Goal: Task Accomplishment & Management: Use online tool/utility

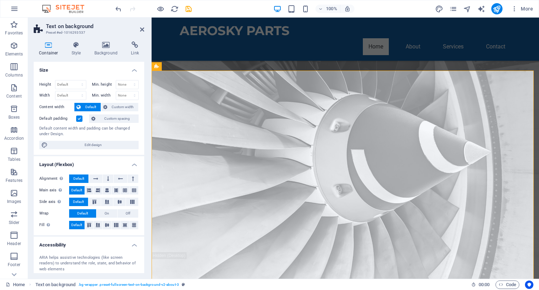
scroll to position [101, 0]
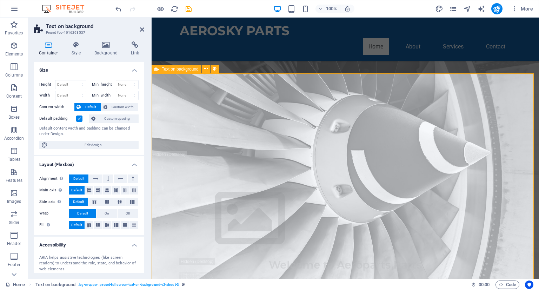
scroll to position [98, 0]
click at [215, 68] on icon at bounding box center [215, 68] width 4 height 7
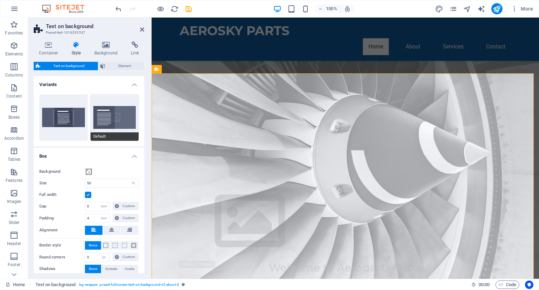
click at [122, 117] on button "Default" at bounding box center [115, 117] width 48 height 46
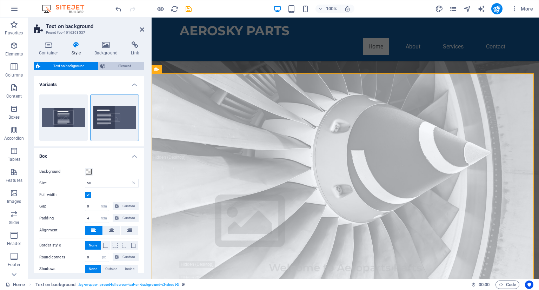
click at [121, 66] on span "Element" at bounding box center [124, 66] width 35 height 8
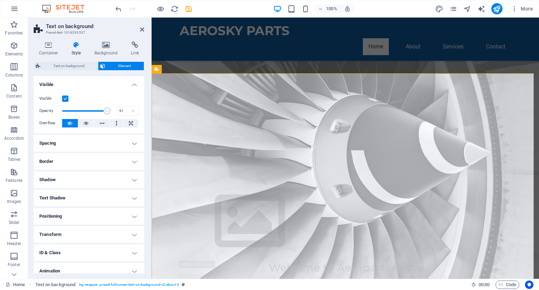
type input "92"
drag, startPoint x: 110, startPoint y: 110, endPoint x: 106, endPoint y: 112, distance: 4.2
click at [106, 112] on span at bounding box center [107, 110] width 7 height 7
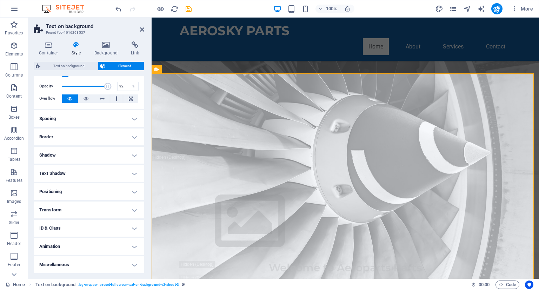
click at [90, 241] on h4 "Animation" at bounding box center [89, 246] width 111 height 17
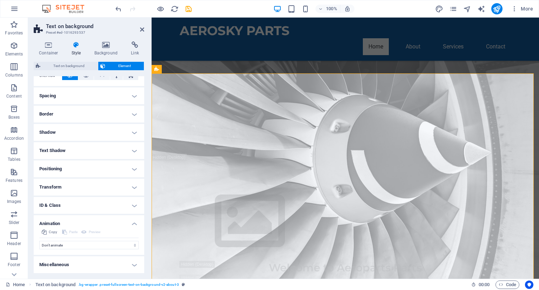
scroll to position [0, 0]
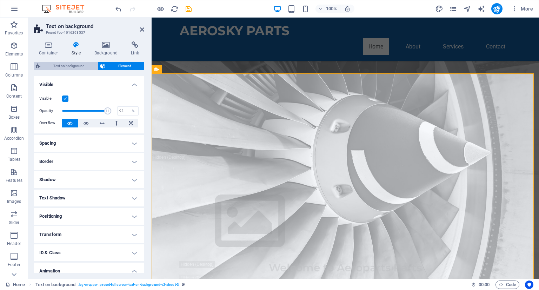
click at [76, 66] on span "Text on background" at bounding box center [68, 66] width 53 height 8
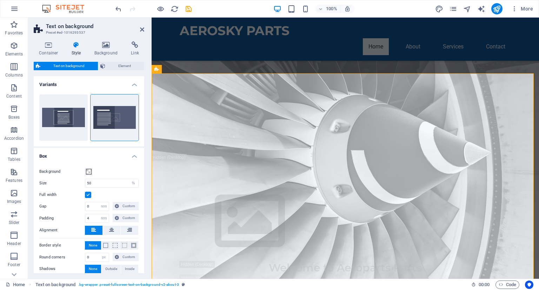
scroll to position [35, 0]
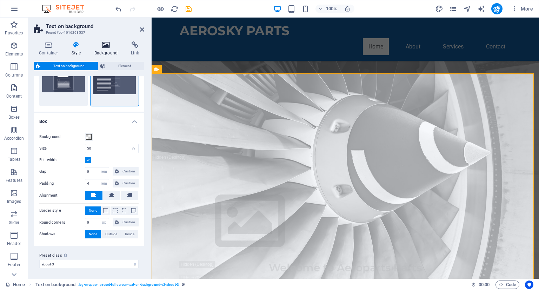
click at [107, 43] on icon at bounding box center [106, 44] width 34 height 7
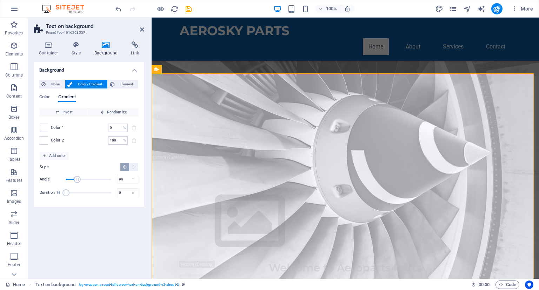
click at [91, 151] on div "Color 1 0 % ​ Color 2 100 % ​" at bounding box center [89, 134] width 99 height 35
click at [61, 157] on span "Add color" at bounding box center [54, 156] width 24 height 8
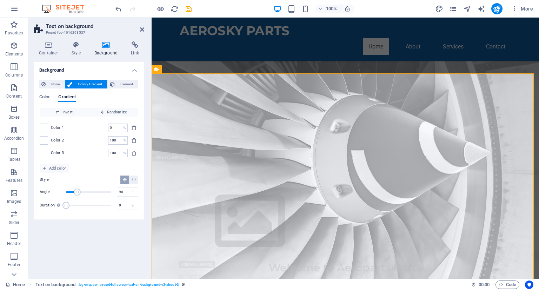
click at [41, 93] on div "Color Gradient Color Invert Randomize Color 1 0 % ​ Color 2 100 % ​ Color 3 100…" at bounding box center [88, 151] width 99 height 125
click at [45, 99] on span "Color" at bounding box center [44, 98] width 11 height 10
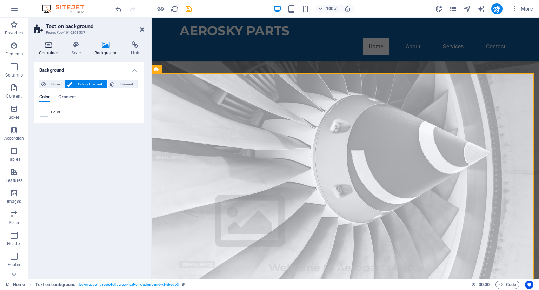
click at [49, 51] on h4 "Container" at bounding box center [50, 48] width 33 height 15
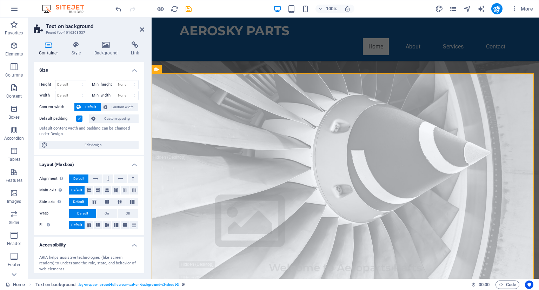
click at [90, 64] on h4 "Size" at bounding box center [89, 68] width 111 height 13
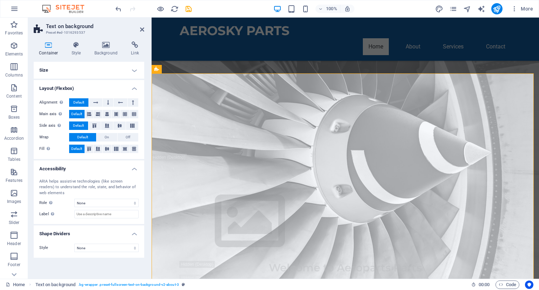
click at [90, 64] on h4 "Size" at bounding box center [89, 70] width 111 height 17
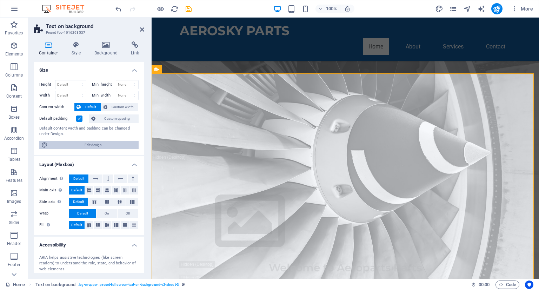
click at [107, 145] on span "Edit design" at bounding box center [93, 145] width 87 height 8
select select "rem"
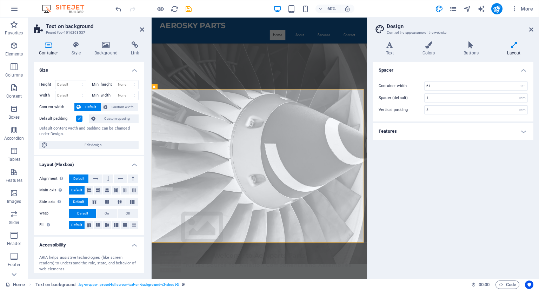
click at [446, 131] on h4 "Features" at bounding box center [453, 131] width 160 height 17
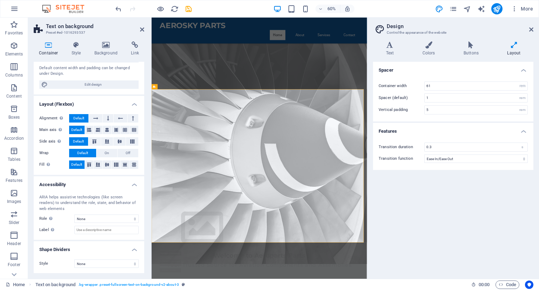
scroll to position [60, 0]
click at [105, 45] on icon at bounding box center [106, 44] width 34 height 7
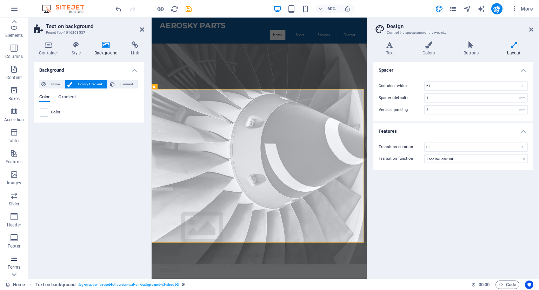
scroll to position [18, 0]
click at [12, 200] on icon "button" at bounding box center [14, 196] width 8 height 8
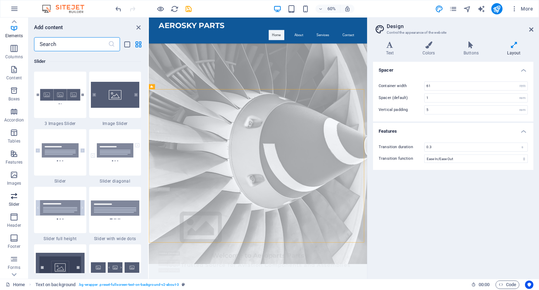
scroll to position [3978, 0]
click at [95, 57] on div "Slider" at bounding box center [87, 62] width 107 height 20
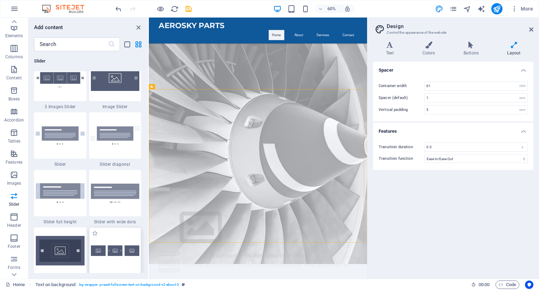
scroll to position [3994, 0]
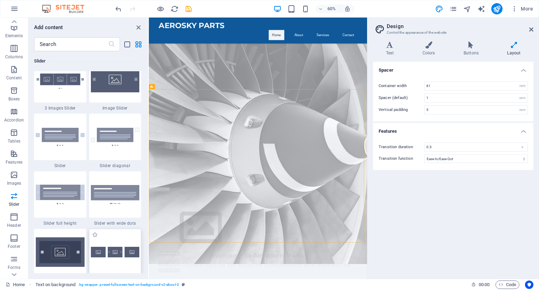
click at [109, 237] on div at bounding box center [115, 252] width 52 height 46
click at [149, 237] on div "Drag here to replace the existing content. Press “Ctrl” if you want to create a…" at bounding box center [258, 148] width 218 height 261
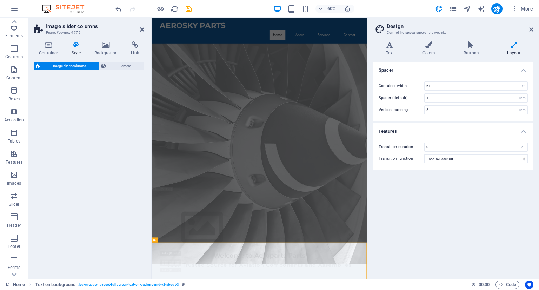
select select "rem"
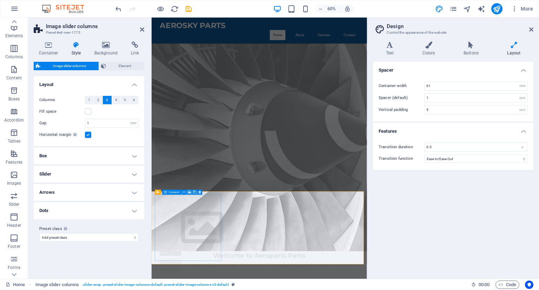
scroll to position [184, 0]
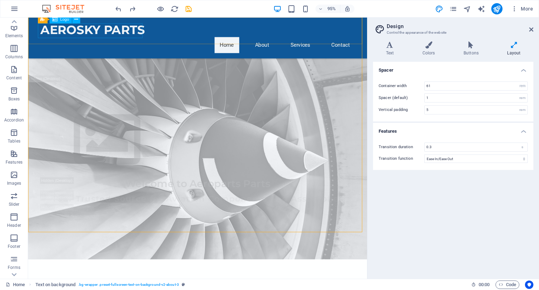
click at [65, 19] on span "Logo" at bounding box center [64, 20] width 9 height 4
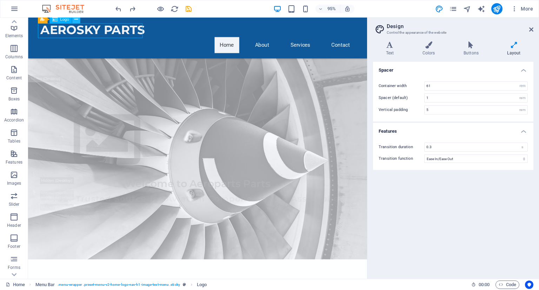
click at [73, 20] on button at bounding box center [76, 20] width 8 height 8
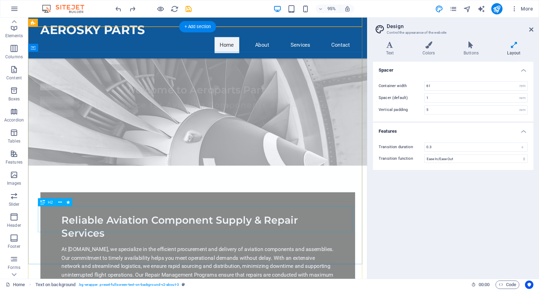
scroll to position [400, 0]
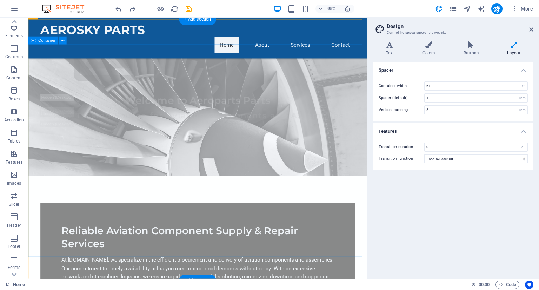
scroll to position [407, 0]
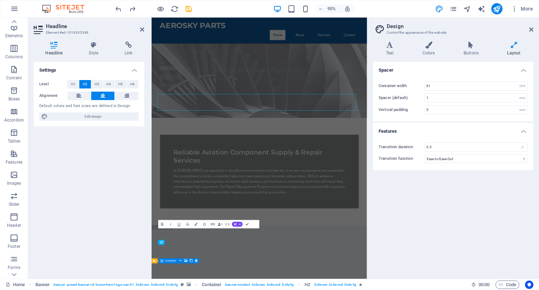
scroll to position [471, 0]
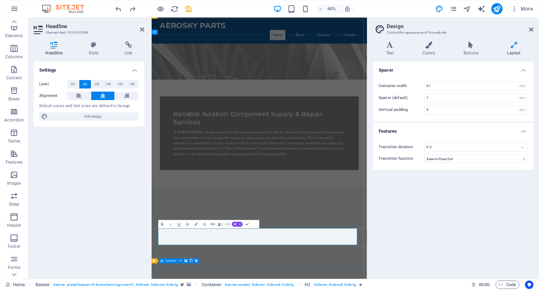
drag, startPoint x: 185, startPoint y: 8, endPoint x: 112, endPoint y: 9, distance: 73.0
click at [185, 8] on icon "save" at bounding box center [189, 9] width 8 height 8
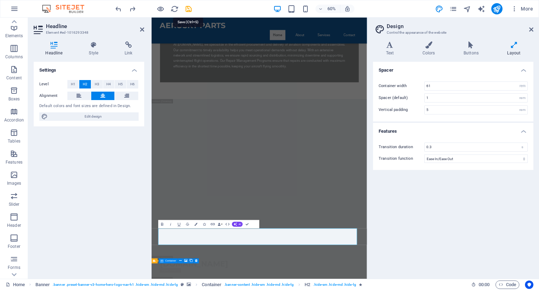
checkbox input "false"
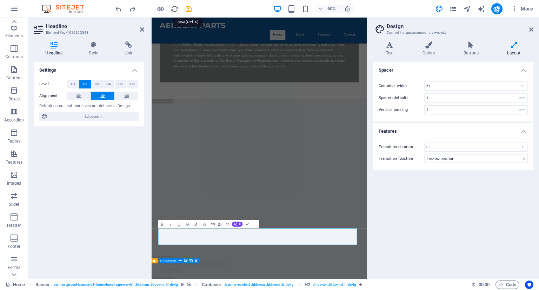
checkbox input "false"
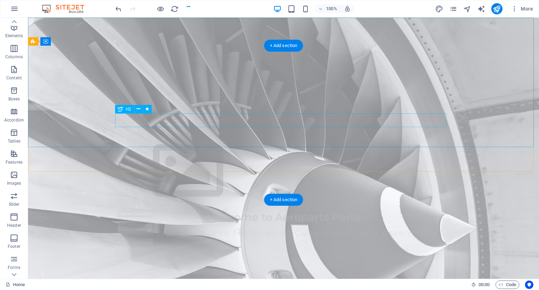
scroll to position [0, 0]
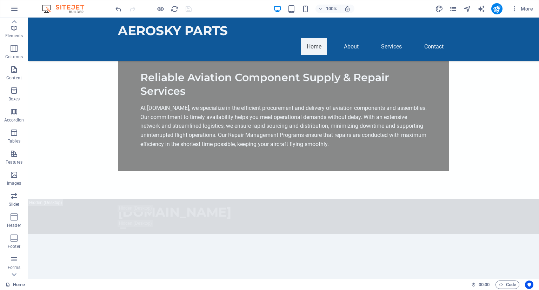
scroll to position [584, 0]
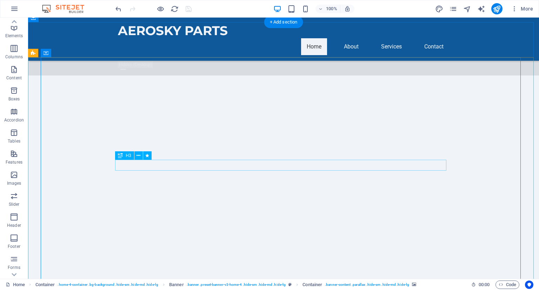
scroll to position [666, 0]
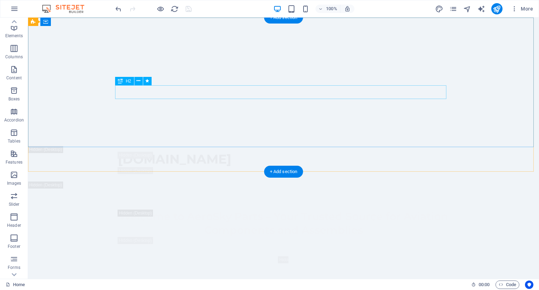
scroll to position [0, 0]
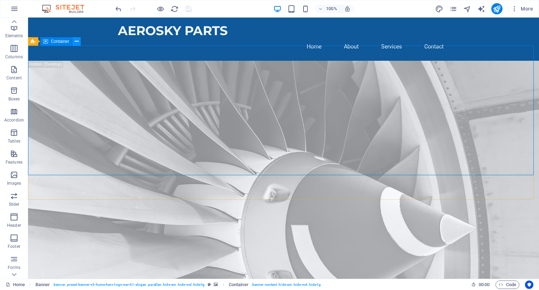
click at [77, 40] on icon at bounding box center [77, 41] width 4 height 7
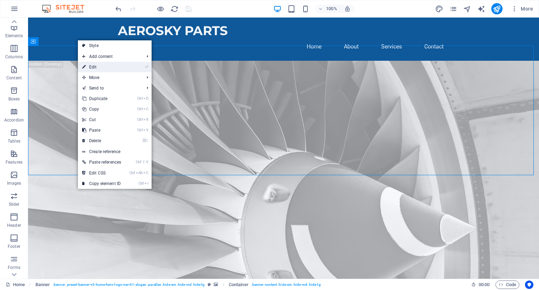
click at [95, 66] on link "⏎ Edit" at bounding box center [101, 67] width 47 height 11
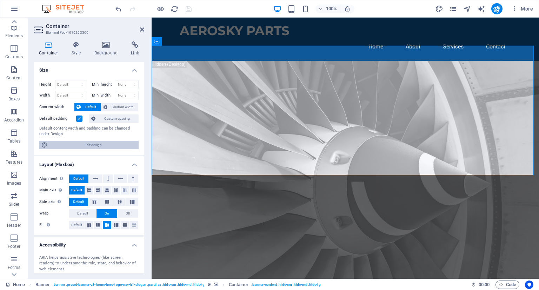
click at [107, 146] on span "Edit design" at bounding box center [93, 145] width 87 height 8
select select "rem"
select select "ease-in-out"
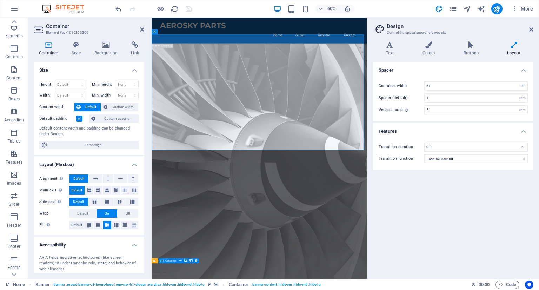
click at [51, 47] on icon at bounding box center [49, 44] width 30 height 7
click at [76, 45] on icon at bounding box center [76, 44] width 20 height 7
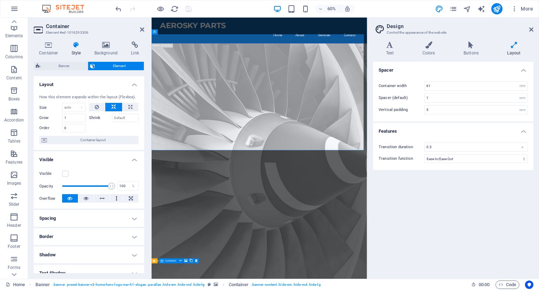
click at [107, 88] on h4 "Layout" at bounding box center [89, 82] width 111 height 13
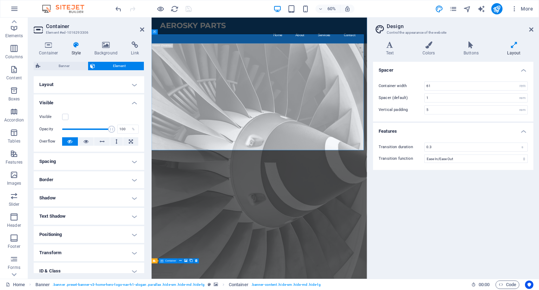
click at [107, 88] on h4 "Layout" at bounding box center [89, 84] width 111 height 17
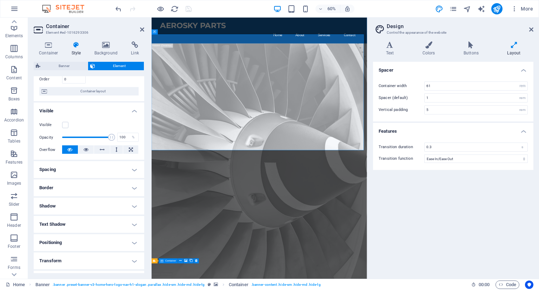
scroll to position [48, 0]
click at [72, 149] on icon at bounding box center [69, 150] width 5 height 8
click at [82, 149] on button at bounding box center [86, 150] width 16 height 8
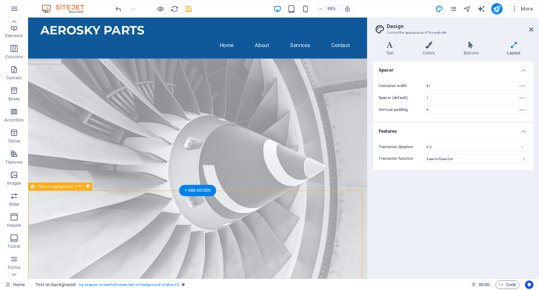
click at [80, 186] on icon at bounding box center [80, 186] width 4 height 7
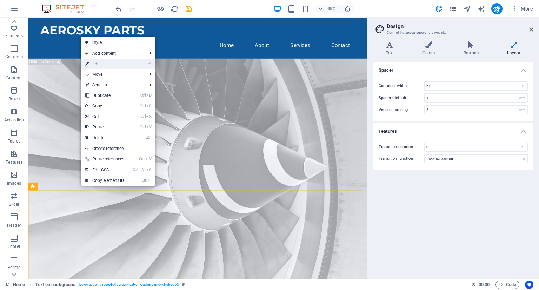
click at [95, 65] on link "⏎ Edit" at bounding box center [104, 64] width 47 height 11
select select "%"
select select "rem"
select select "px"
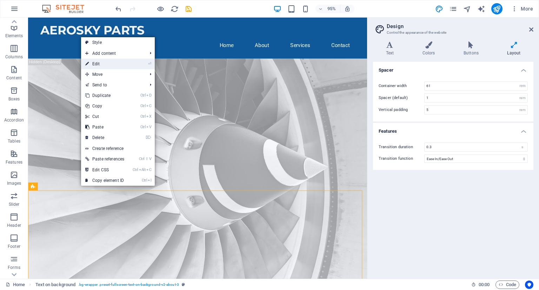
select select "preset-fullscreen-text-on-background-v2-about-3"
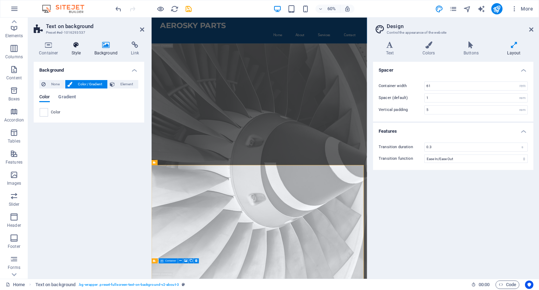
click at [80, 52] on h4 "Style" at bounding box center [77, 48] width 23 height 15
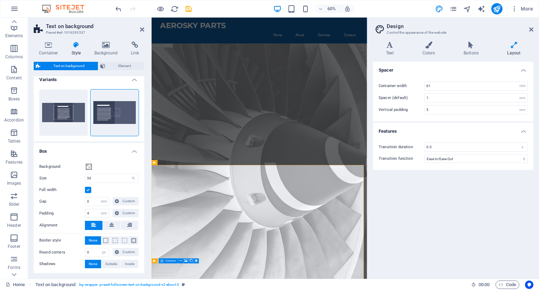
scroll to position [0, 0]
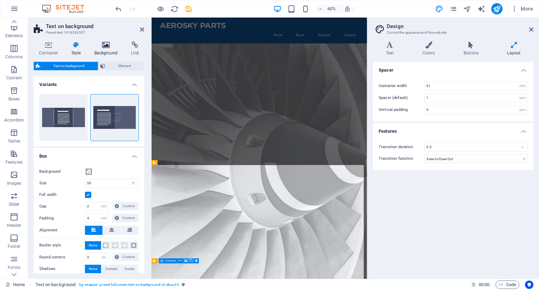
click at [103, 49] on h4 "Background" at bounding box center [107, 48] width 37 height 15
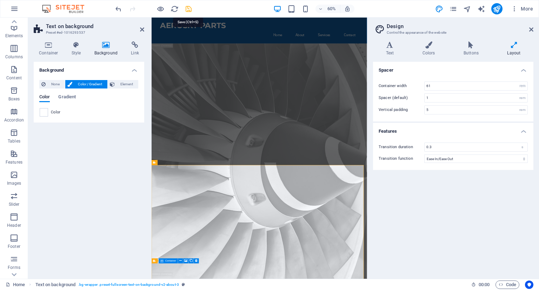
click at [187, 11] on icon "save" at bounding box center [189, 9] width 8 height 8
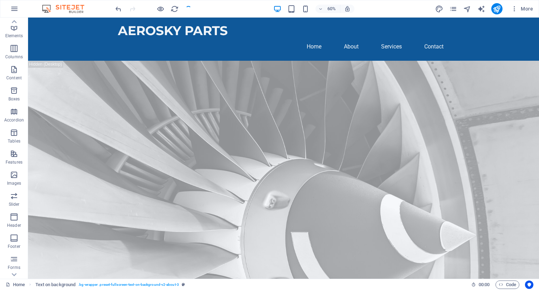
checkbox input "false"
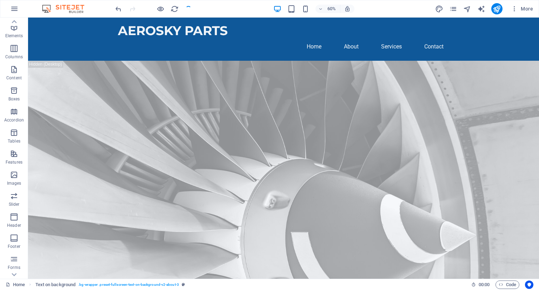
checkbox input "false"
click at [501, 13] on div at bounding box center [496, 8] width 11 height 11
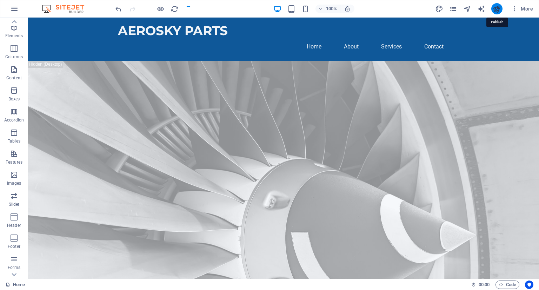
click at [498, 6] on icon "publish" at bounding box center [497, 9] width 8 height 8
checkbox input "false"
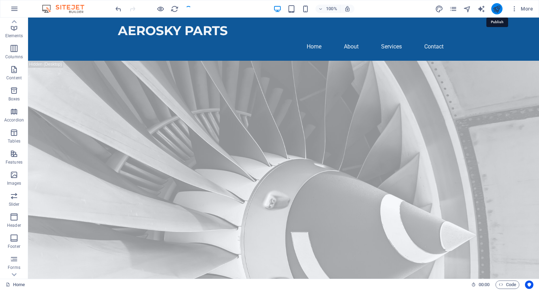
checkbox input "false"
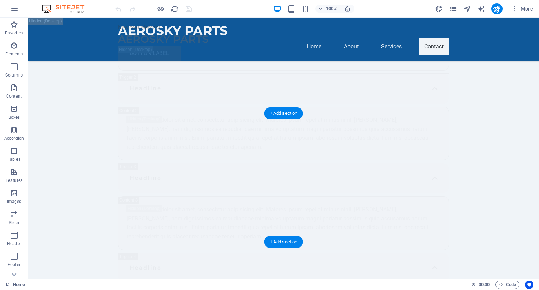
scroll to position [14344, 0]
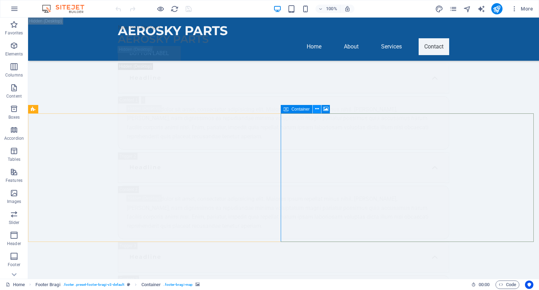
click at [319, 109] on icon at bounding box center [317, 108] width 4 height 7
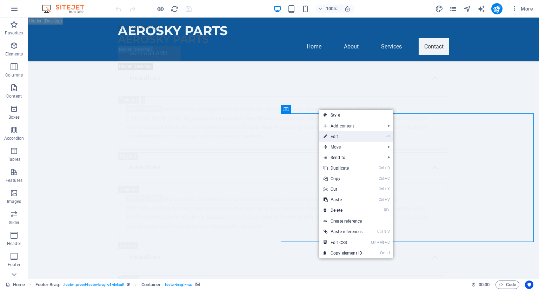
click at [338, 135] on link "⏎ Edit" at bounding box center [342, 136] width 47 height 11
select select "px"
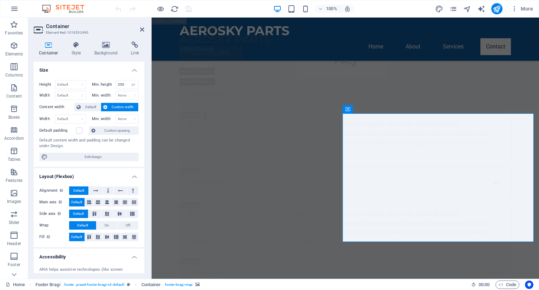
scroll to position [72, 0]
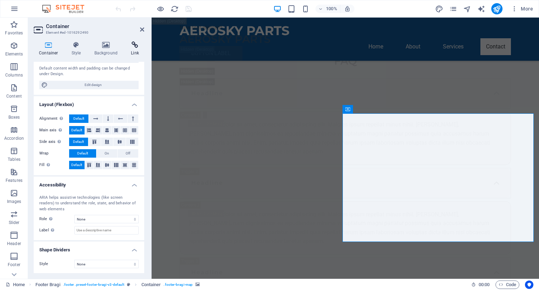
click at [131, 46] on icon at bounding box center [135, 44] width 19 height 7
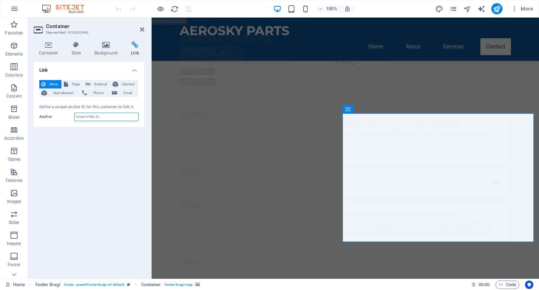
click at [102, 114] on input "Anchor" at bounding box center [106, 117] width 64 height 8
click at [105, 117] on input "Anchor" at bounding box center [106, 117] width 64 height 8
paste input "https://maps.app.goo.gl/LNMVCuej9Q7scrPj6"
type input "https://maps.app.goo.gl/LNMVCuej9Q7scrPj6"
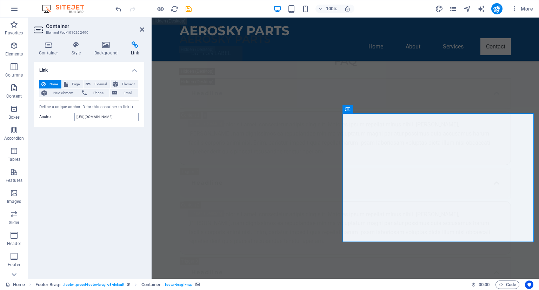
scroll to position [0, 0]
click at [185, 10] on icon "save" at bounding box center [189, 9] width 8 height 8
click at [192, 10] on div "100% More" at bounding box center [325, 8] width 422 height 11
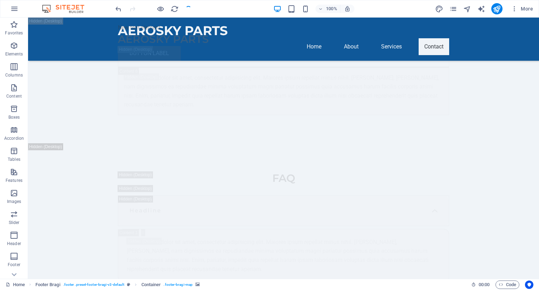
scroll to position [14380, 0]
checkbox input "false"
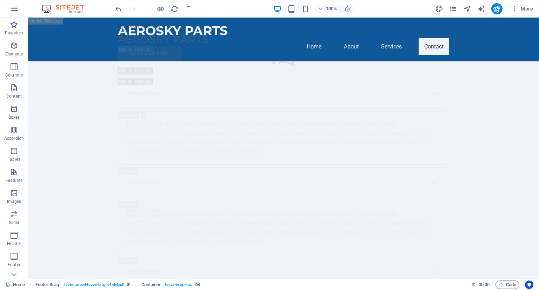
checkbox input "false"
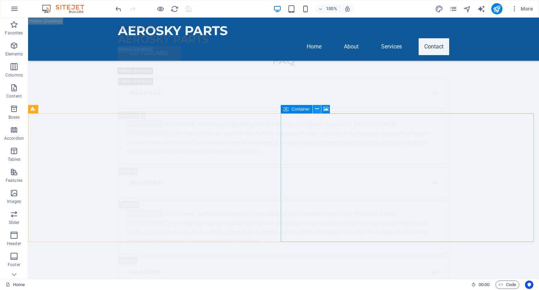
click at [318, 107] on icon at bounding box center [317, 108] width 4 height 7
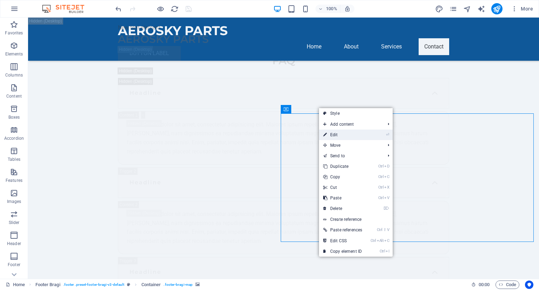
click at [346, 132] on link "⏎ Edit" at bounding box center [342, 134] width 47 height 11
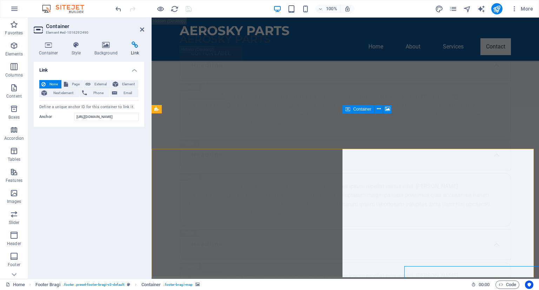
scroll to position [14262, 0]
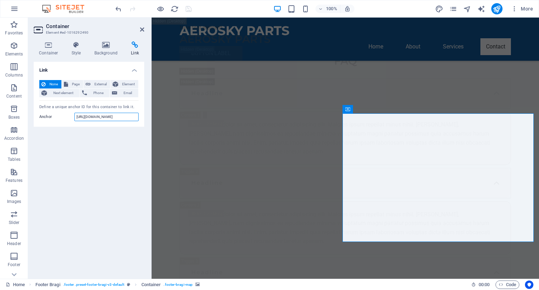
click at [115, 120] on input "https://maps.app.goo.gl/LNMVCuej9Q7scrPj6" at bounding box center [106, 117] width 64 height 8
click at [73, 179] on div "Link None Page External Element Next element Phone Email Page Home Subpage Lega…" at bounding box center [89, 167] width 111 height 211
click at [105, 48] on icon at bounding box center [106, 44] width 34 height 7
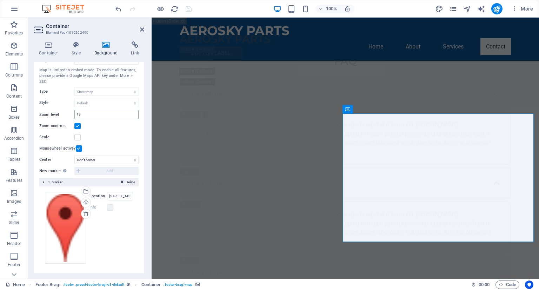
scroll to position [68, 0]
click at [122, 197] on input "123 Aviation Blvd, 12345 Aero City" at bounding box center [120, 196] width 26 height 8
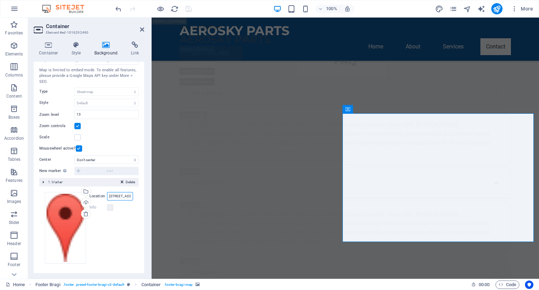
paste input "https://maps.app.goo.gl/LNMVCuej9Q7scrPj6"
type input "https://maps.app.goo.gl/LNMVCuej9Q7scrPj6"
click at [191, 9] on icon "save" at bounding box center [189, 9] width 8 height 8
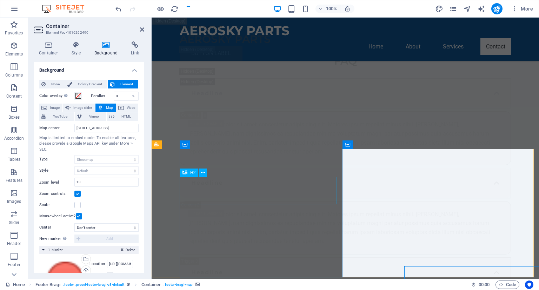
checkbox input "false"
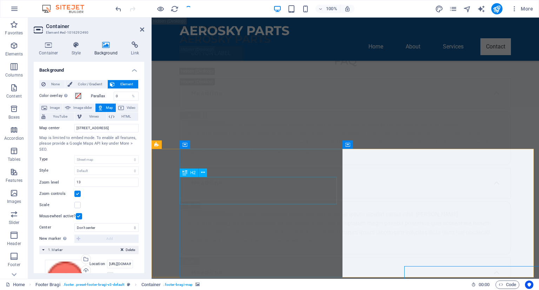
checkbox input "false"
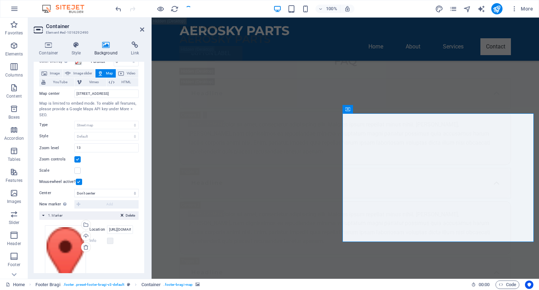
scroll to position [68, 0]
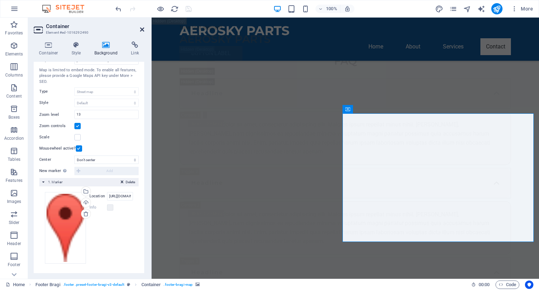
drag, startPoint x: 141, startPoint y: 28, endPoint x: 87, endPoint y: 178, distance: 159.4
click at [141, 28] on icon at bounding box center [142, 30] width 4 height 6
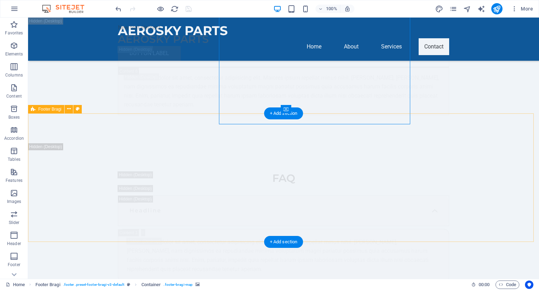
scroll to position [14380, 0]
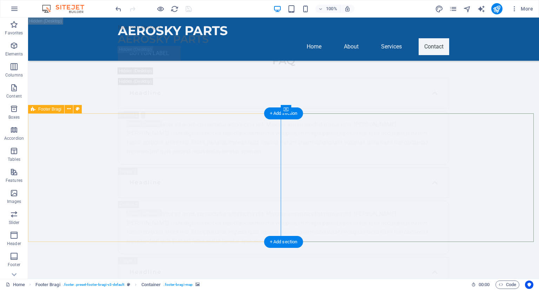
click at [115, 195] on div "Drag here to replace the existing content. Press “Ctrl” if you want to create a…" at bounding box center [283, 148] width 511 height 261
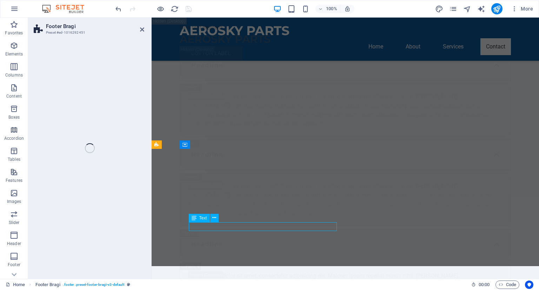
select select "footer"
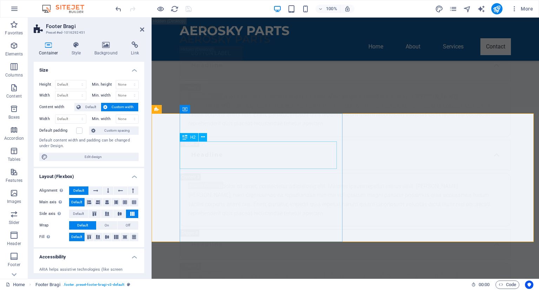
scroll to position [14262, 0]
click at [136, 46] on icon at bounding box center [135, 44] width 19 height 7
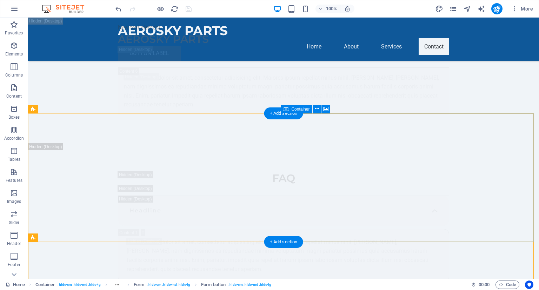
scroll to position [14380, 0]
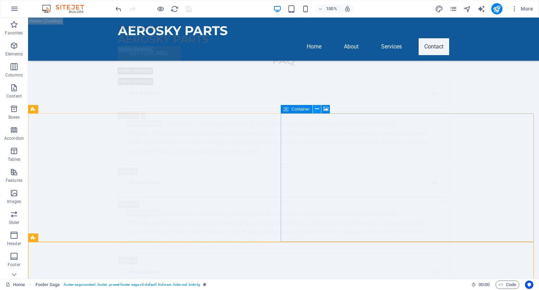
click at [316, 109] on icon at bounding box center [317, 108] width 4 height 7
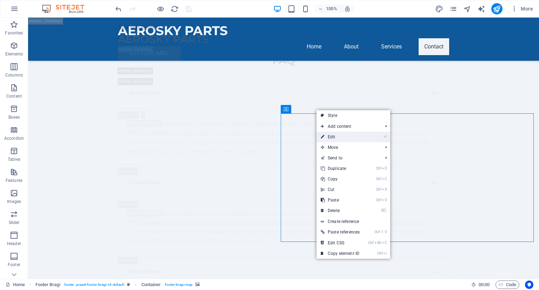
click at [336, 138] on link "⏎ Edit" at bounding box center [340, 137] width 47 height 11
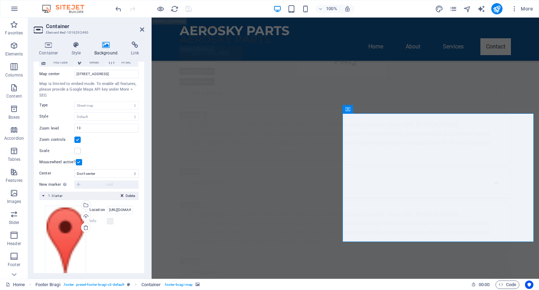
scroll to position [55, 0]
click at [123, 209] on input "https://maps.app.goo.gl/LNMVCuej9Q7scrPj6" at bounding box center [120, 209] width 26 height 8
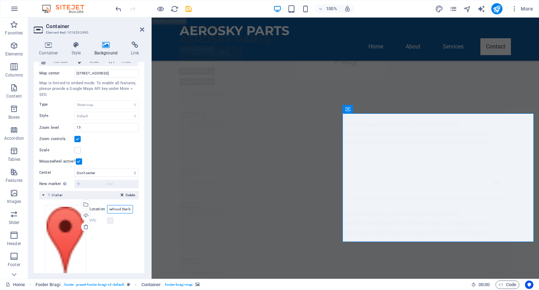
scroll to position [0, 0]
type input "Al Garhoud Star bulding, Dubai"
click at [188, 7] on icon "save" at bounding box center [189, 9] width 8 height 8
click at [188, 7] on div at bounding box center [153, 8] width 79 height 11
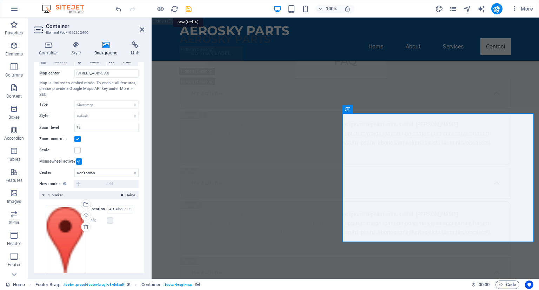
click at [188, 7] on div at bounding box center [153, 8] width 79 height 11
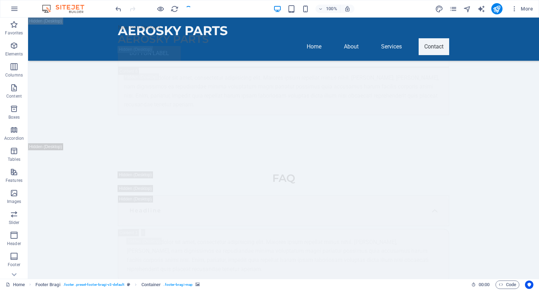
click at [188, 7] on div at bounding box center [153, 8] width 79 height 11
checkbox input "false"
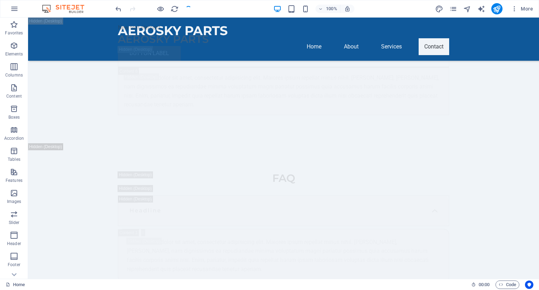
checkbox input "false"
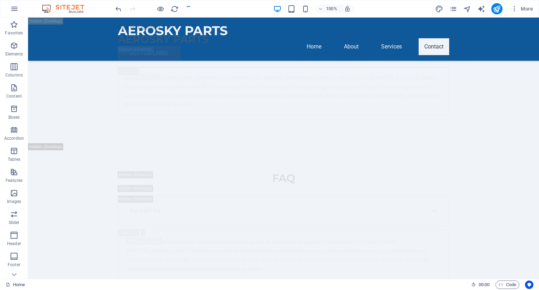
scroll to position [14380, 0]
click at [257, 5] on div "100% More" at bounding box center [325, 8] width 422 height 11
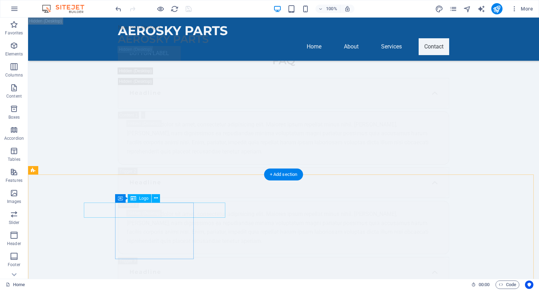
scroll to position [14447, 0]
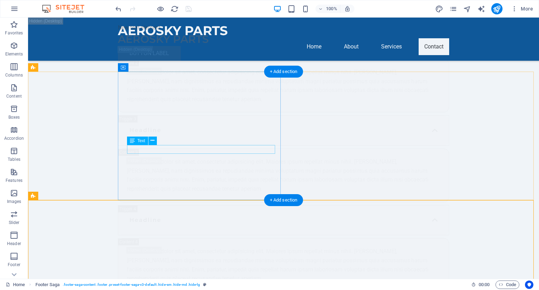
scroll to position [14386, 0]
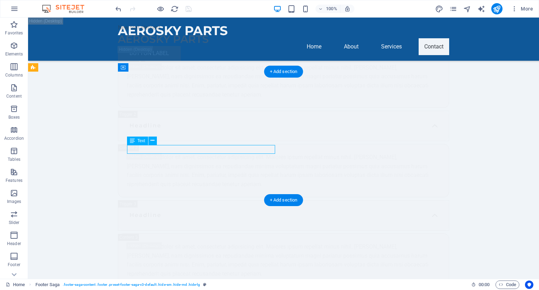
click at [150, 139] on div "Drag here to replace the existing content. Press “Ctrl” if you want to create a…" at bounding box center [283, 148] width 511 height 261
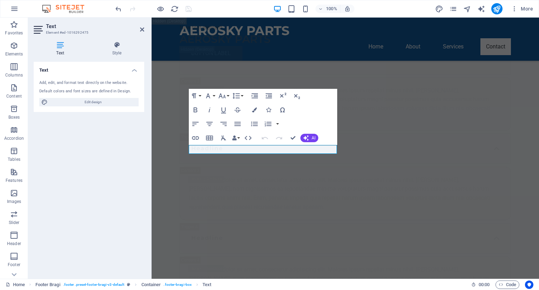
scroll to position [14304, 0]
drag, startPoint x: 225, startPoint y: 149, endPoint x: 193, endPoint y: 150, distance: 32.3
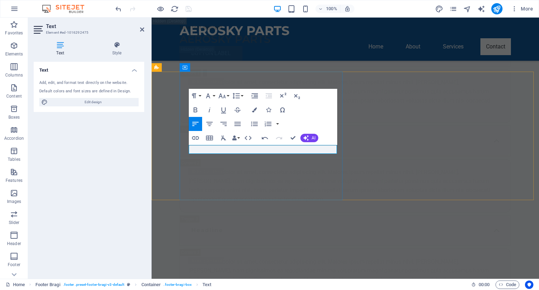
click at [354, 62] on div "Menu New text element AEROSKY PARTS Button label" at bounding box center [345, 42] width 387 height 49
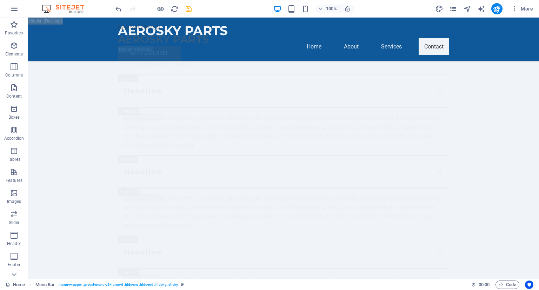
scroll to position [14502, 0]
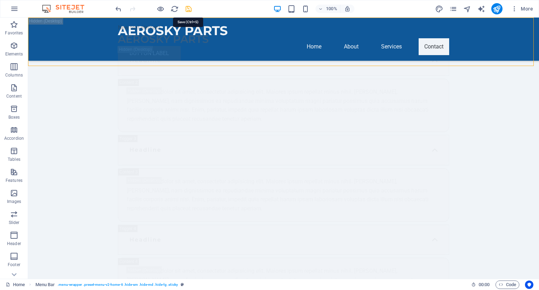
click at [189, 9] on icon "save" at bounding box center [189, 9] width 8 height 8
checkbox input "false"
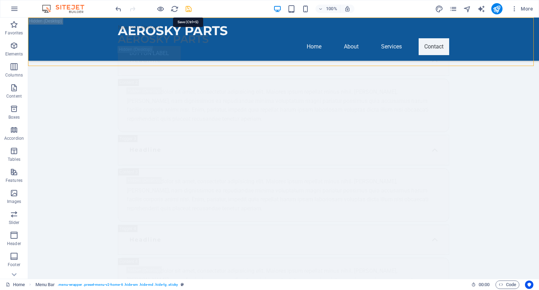
checkbox input "false"
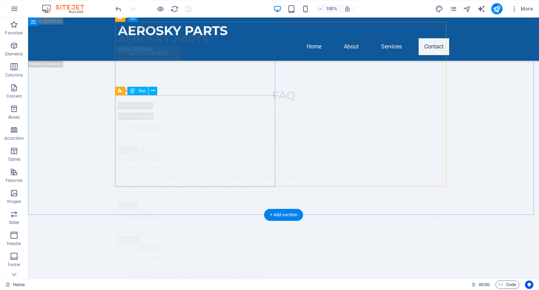
scroll to position [14243, 0]
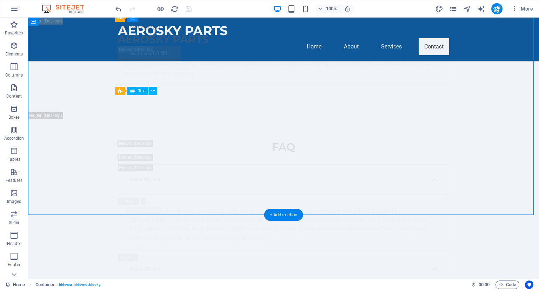
drag, startPoint x: 195, startPoint y: 149, endPoint x: 290, endPoint y: 111, distance: 102.8
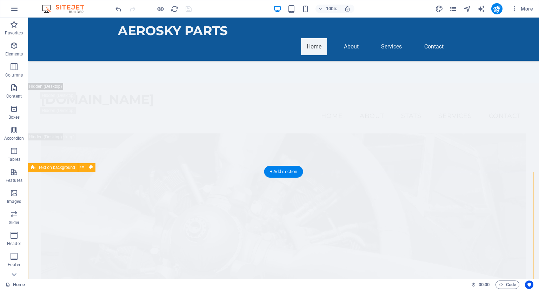
scroll to position [0, 0]
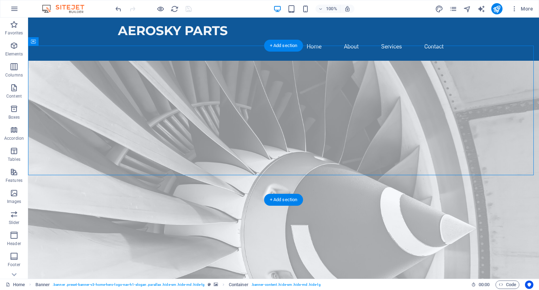
click at [69, 190] on figure at bounding box center [283, 275] width 511 height 428
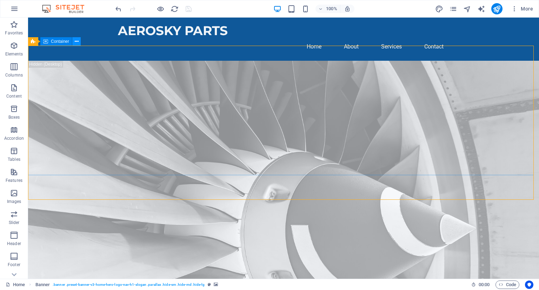
click at [75, 42] on icon at bounding box center [77, 41] width 4 height 7
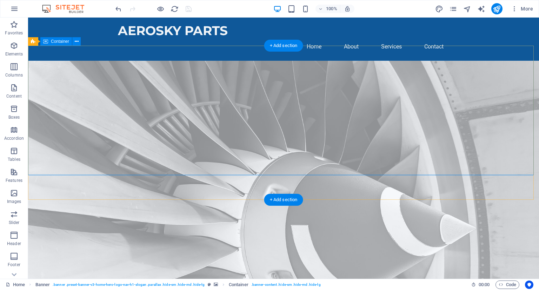
click at [83, 188] on figure at bounding box center [283, 275] width 511 height 428
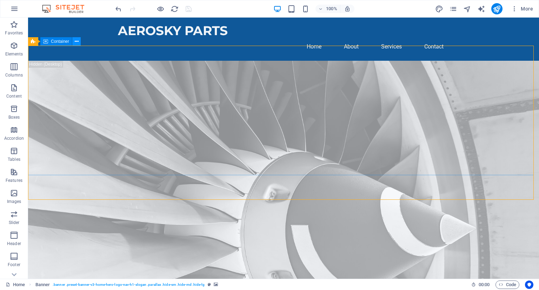
click at [77, 42] on icon at bounding box center [77, 41] width 4 height 7
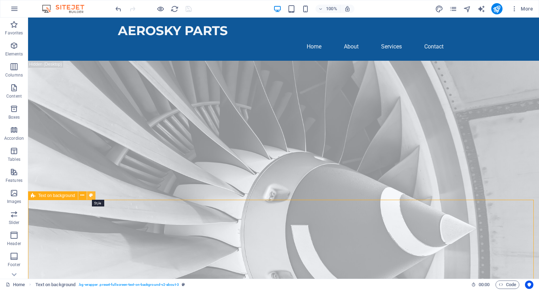
click at [93, 197] on button at bounding box center [91, 195] width 8 height 8
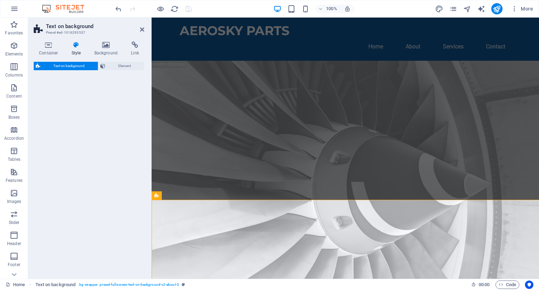
select select "%"
select select "rem"
select select "px"
select select "preset-fullscreen-text-on-background-v2-about-3"
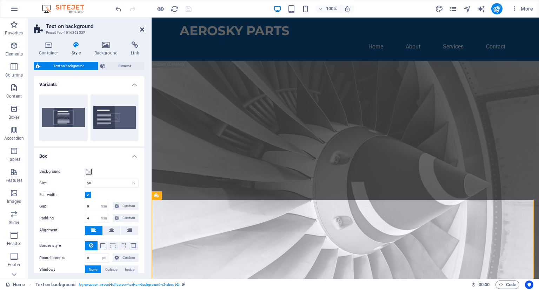
click at [141, 29] on icon at bounding box center [142, 30] width 4 height 6
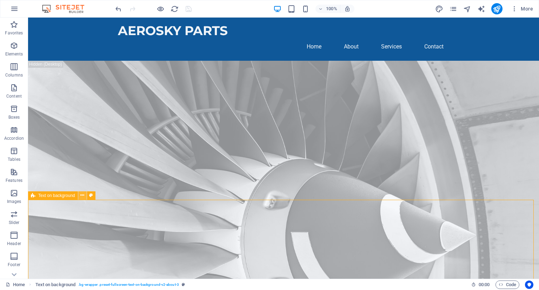
click at [80, 194] on button at bounding box center [82, 195] width 8 height 8
click at [82, 196] on icon at bounding box center [82, 195] width 4 height 7
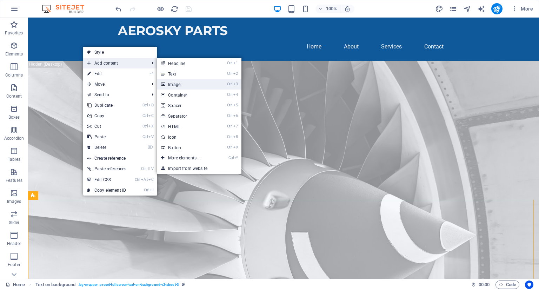
click at [176, 85] on link "Ctrl 3 Image" at bounding box center [186, 84] width 58 height 11
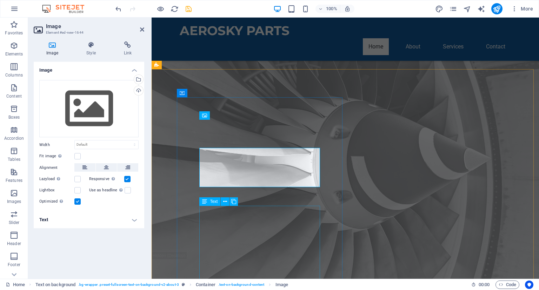
scroll to position [102, 0]
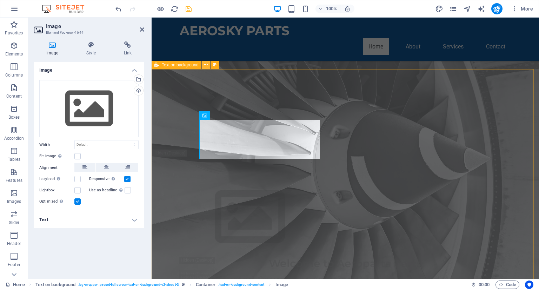
click at [205, 66] on icon at bounding box center [206, 64] width 4 height 7
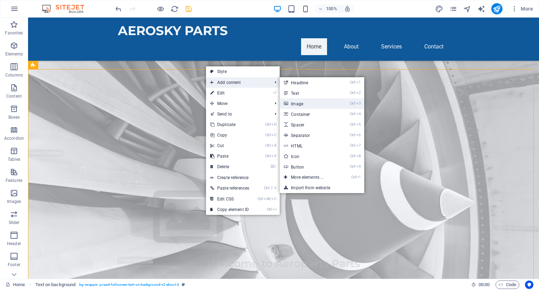
click at [303, 103] on link "Ctrl 3 Image" at bounding box center [309, 103] width 58 height 11
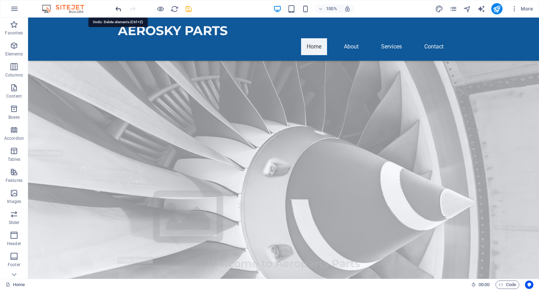
click at [121, 8] on icon "undo" at bounding box center [118, 9] width 8 height 8
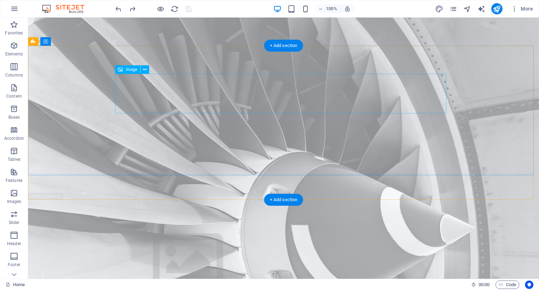
scroll to position [0, 0]
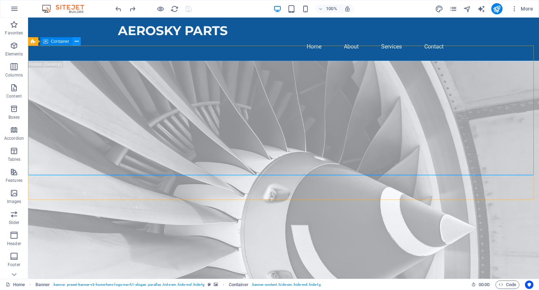
click at [76, 41] on icon at bounding box center [77, 41] width 4 height 7
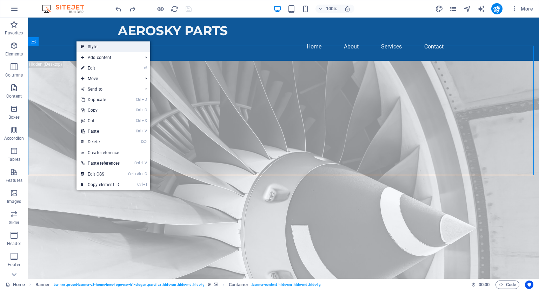
click at [102, 49] on link "Style" at bounding box center [114, 46] width 74 height 11
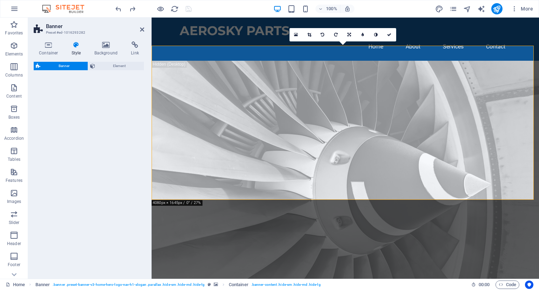
select select "preset-banner-v3-home-hero-logo-nav-h1-slogan"
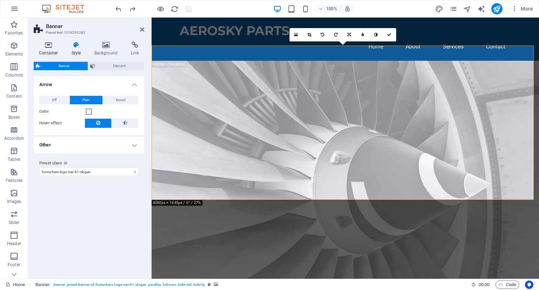
click at [55, 49] on h4 "Container" at bounding box center [50, 48] width 33 height 15
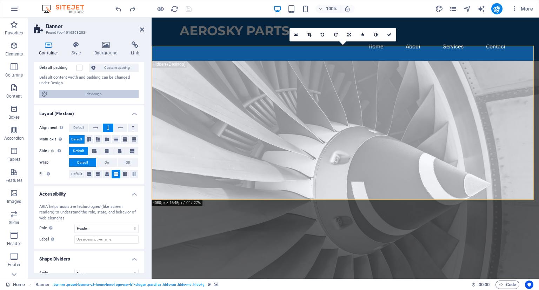
scroll to position [72, 0]
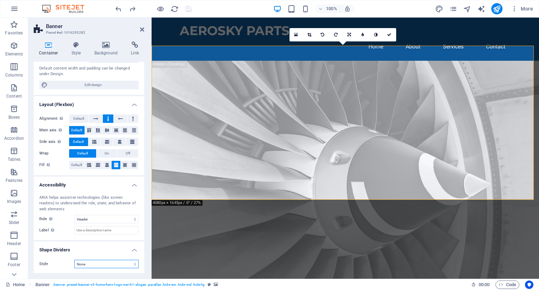
click at [133, 262] on select "None Triangle Square Diagonal Polygon 1 Polygon 2 Zigzag Multiple Zigzags Waves…" at bounding box center [106, 264] width 64 height 8
click at [56, 195] on div "ARIA helps assistive technologies (like screen readers) to understand the role,…" at bounding box center [88, 204] width 99 height 18
click at [126, 231] on input "Label Use the ARIA label to provide a clear and descriptive name for elements t…" at bounding box center [106, 230] width 64 height 8
click at [105, 154] on span "On" at bounding box center [107, 153] width 5 height 8
click at [82, 151] on span "Default" at bounding box center [82, 153] width 11 height 8
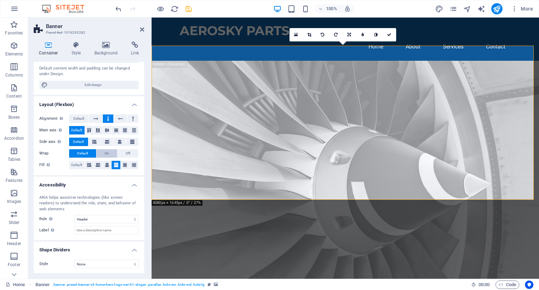
click at [103, 152] on button "On" at bounding box center [107, 153] width 21 height 8
drag, startPoint x: 32, startPoint y: 91, endPoint x: 100, endPoint y: 187, distance: 117.4
click at [100, 187] on div "Container Style Background Link Size Height Default px rem % vh vw Min. height …" at bounding box center [89, 157] width 122 height 243
click at [92, 169] on div "Alignment Determines the flex direction. Default Main axis Determine how elemen…" at bounding box center [89, 142] width 111 height 66
click at [88, 173] on div "Alignment Determines the flex direction. Default Main axis Determine how elemen…" at bounding box center [89, 142] width 111 height 66
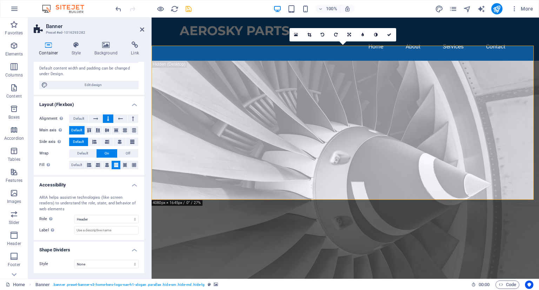
click at [67, 178] on h4 "Accessibility" at bounding box center [89, 183] width 111 height 13
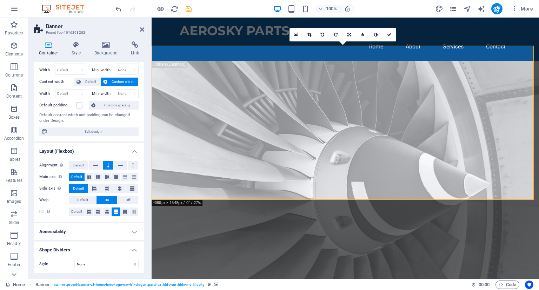
scroll to position [25, 0]
click at [101, 52] on h4 "Background" at bounding box center [107, 48] width 37 height 15
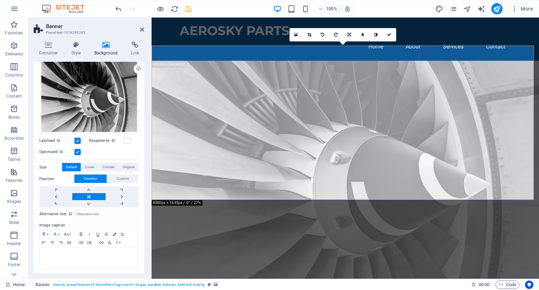
scroll to position [0, 0]
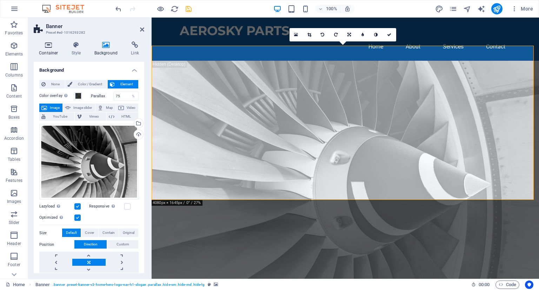
click at [53, 43] on icon at bounding box center [49, 44] width 30 height 7
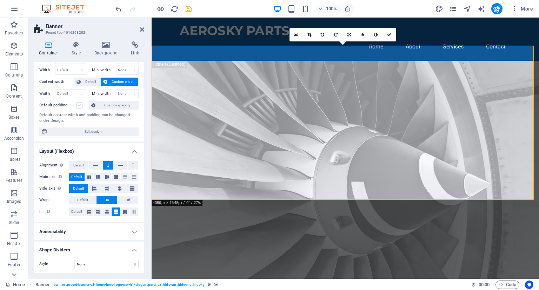
click at [79, 105] on label at bounding box center [79, 105] width 6 height 6
click at [0, 0] on input "Default padding" at bounding box center [0, 0] width 0 height 0
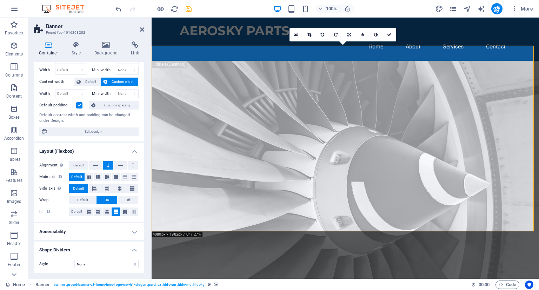
click at [79, 105] on label at bounding box center [79, 105] width 6 height 6
click at [0, 0] on input "Default padding" at bounding box center [0, 0] width 0 height 0
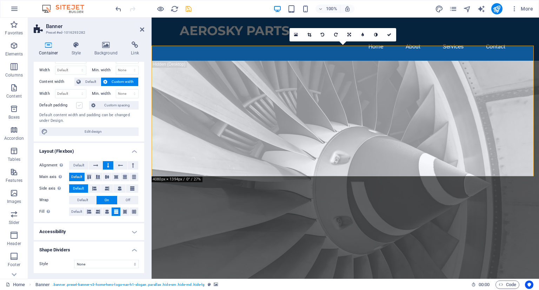
click at [79, 105] on label at bounding box center [79, 105] width 6 height 6
click at [0, 0] on input "Default padding" at bounding box center [0, 0] width 0 height 0
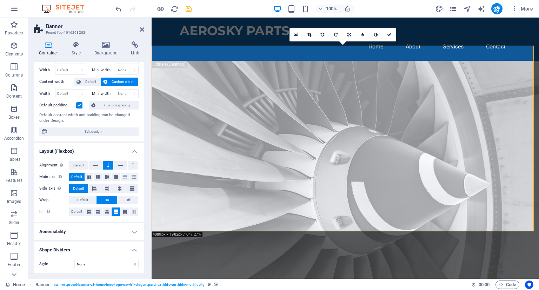
click at [79, 105] on label at bounding box center [79, 105] width 6 height 6
click at [0, 0] on input "Default padding" at bounding box center [0, 0] width 0 height 0
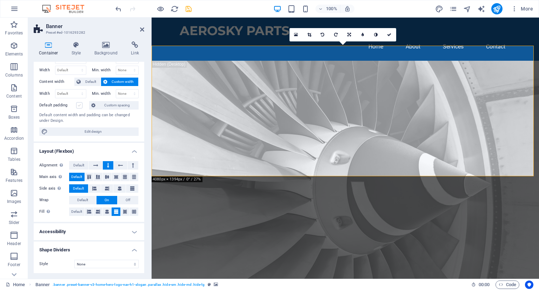
click at [81, 105] on label at bounding box center [79, 105] width 6 height 6
click at [0, 0] on input "Default padding" at bounding box center [0, 0] width 0 height 0
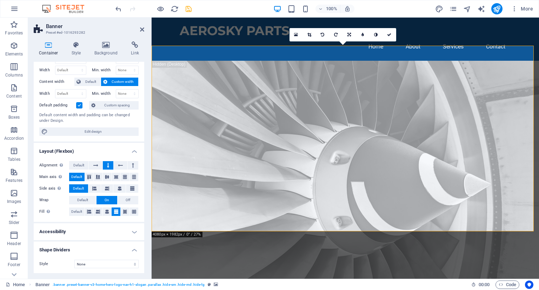
scroll to position [25, 0]
click at [135, 228] on h4 "Accessibility" at bounding box center [89, 231] width 111 height 17
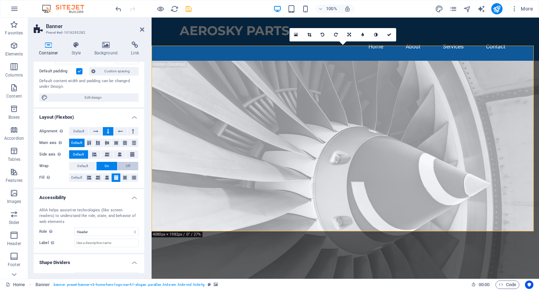
scroll to position [67, 0]
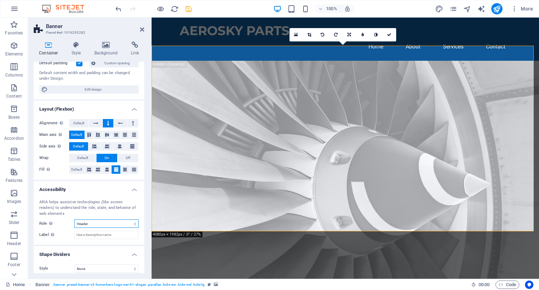
click at [134, 224] on select "None Alert Article Banner Comment Complementary Dialog Footer Header Marquee Pr…" at bounding box center [106, 223] width 64 height 8
click at [113, 241] on div "ARIA helps assistive technologies (like screen readers) to understand the role,…" at bounding box center [89, 219] width 111 height 51
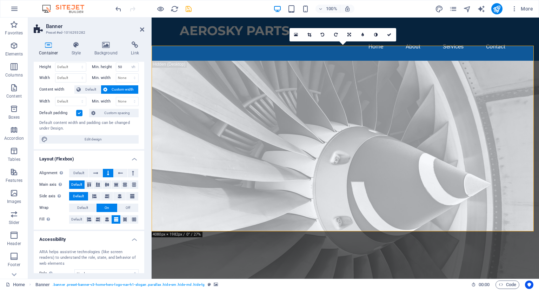
scroll to position [10, 0]
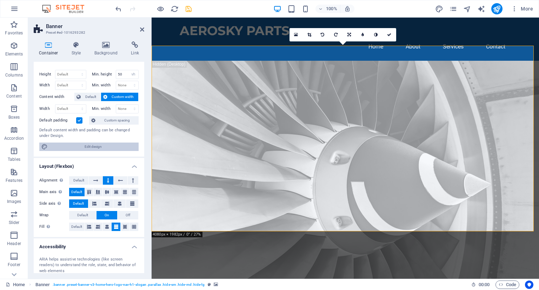
drag, startPoint x: 105, startPoint y: 145, endPoint x: 2, endPoint y: 173, distance: 106.3
click at [105, 145] on span "Edit design" at bounding box center [93, 146] width 87 height 8
select select "rem"
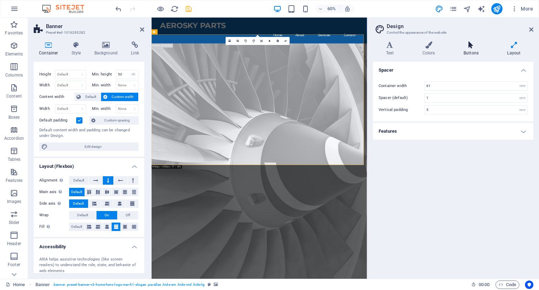
click at [465, 50] on h4 "Buttons" at bounding box center [473, 48] width 44 height 15
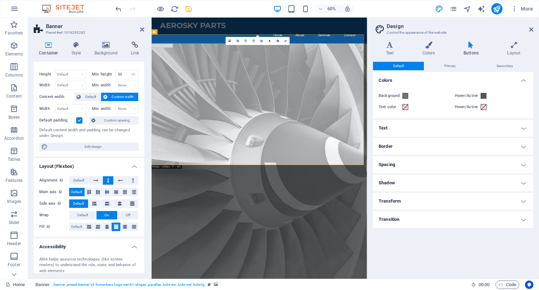
click at [421, 186] on h4 "Shadow" at bounding box center [453, 182] width 160 height 17
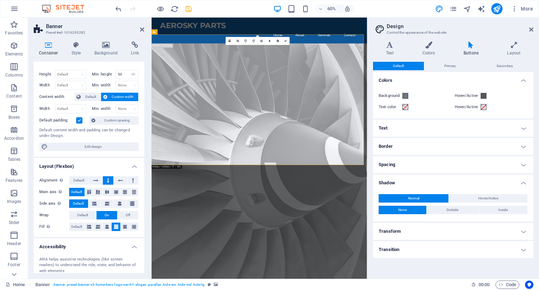
click at [454, 250] on h4 "Transition" at bounding box center [453, 249] width 160 height 17
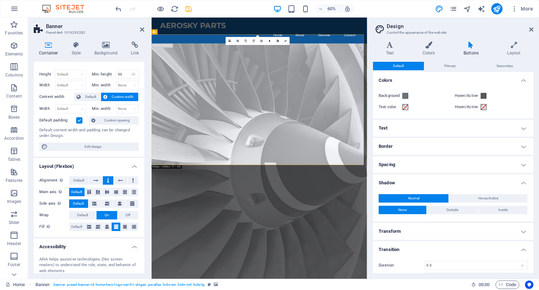
click at [106, 24] on h2 "Banner" at bounding box center [95, 26] width 98 height 6
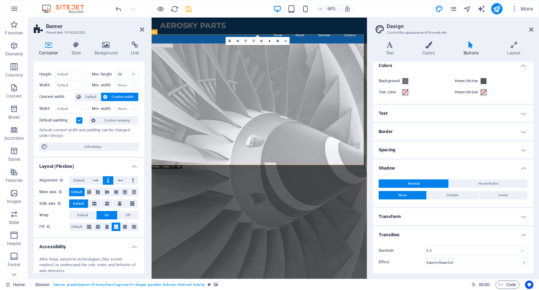
scroll to position [0, 0]
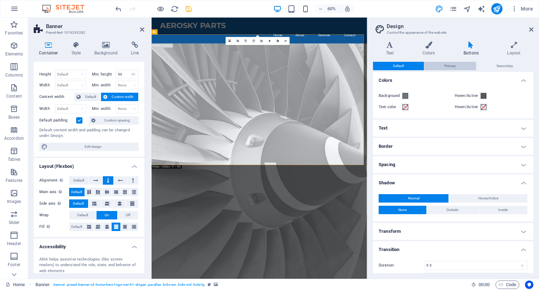
click at [449, 66] on span "Primary" at bounding box center [450, 66] width 12 height 8
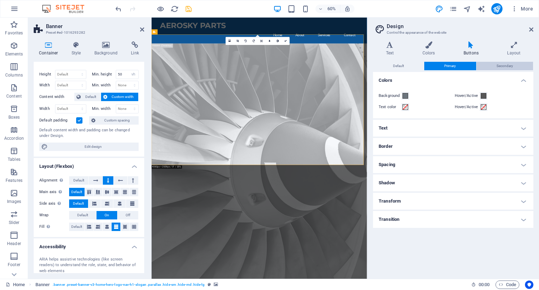
click at [505, 64] on span "Secondary" at bounding box center [505, 66] width 16 height 8
click at [532, 29] on icon at bounding box center [531, 30] width 4 height 6
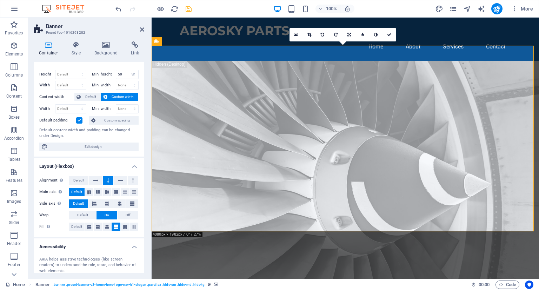
click at [105, 96] on icon at bounding box center [105, 97] width 4 height 8
click at [82, 97] on button "Default" at bounding box center [87, 97] width 26 height 8
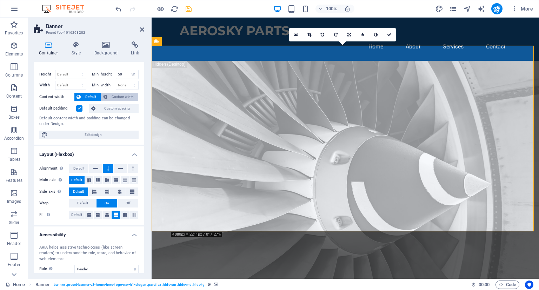
click at [118, 99] on span "Custom width" at bounding box center [122, 97] width 27 height 8
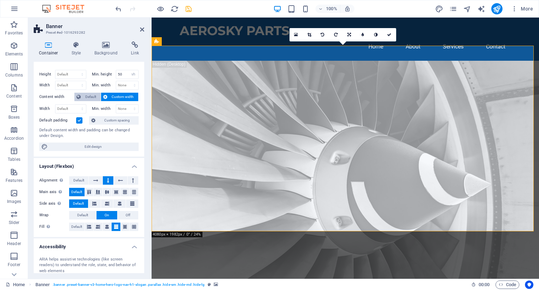
click at [92, 95] on span "Default" at bounding box center [91, 97] width 16 height 8
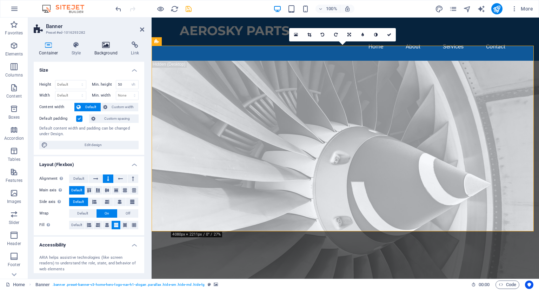
click at [105, 42] on icon at bounding box center [106, 44] width 34 height 7
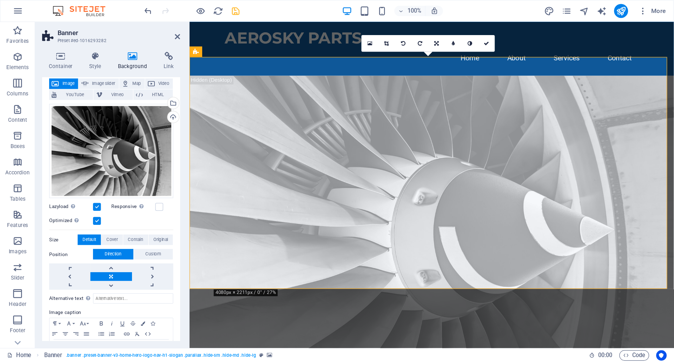
scroll to position [66, 0]
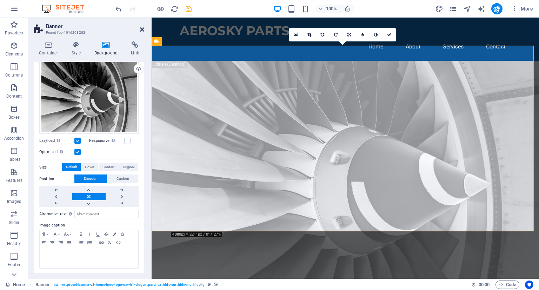
click at [141, 28] on icon at bounding box center [142, 30] width 4 height 6
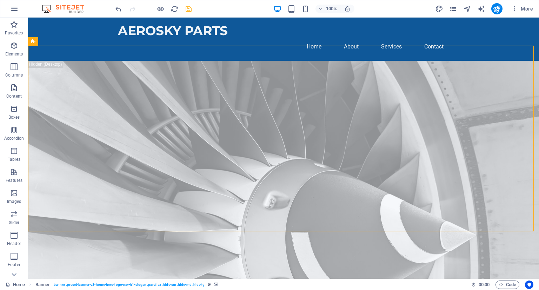
click at [194, 9] on div "100% More" at bounding box center [325, 8] width 422 height 11
click at [188, 7] on icon "save" at bounding box center [189, 9] width 8 height 8
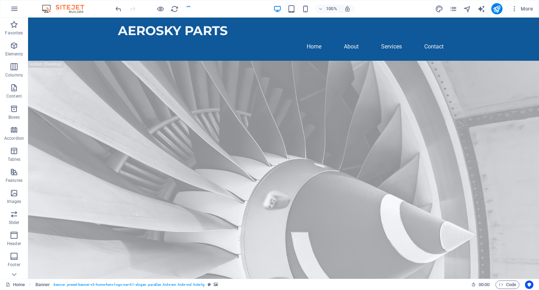
checkbox input "false"
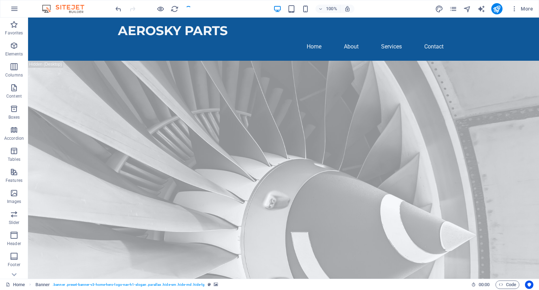
checkbox input "false"
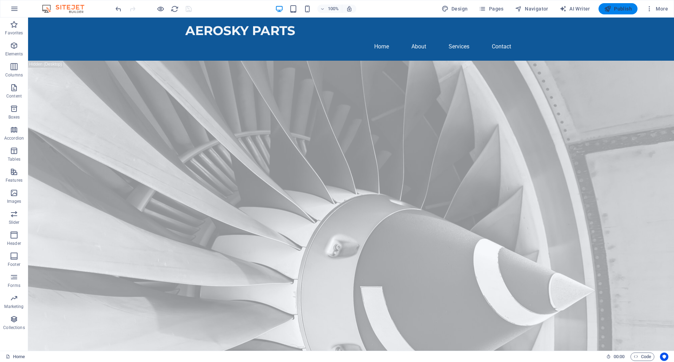
click at [539, 12] on button "Publish" at bounding box center [617, 8] width 39 height 11
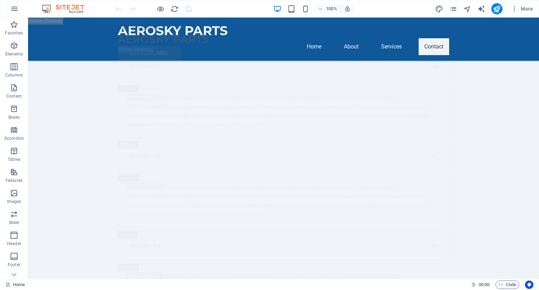
scroll to position [14382, 0]
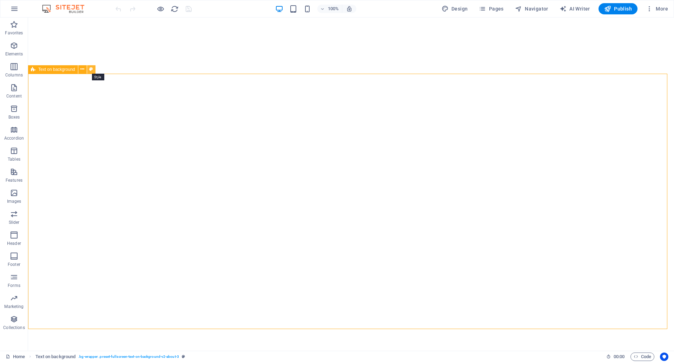
click at [92, 67] on icon at bounding box center [91, 69] width 4 height 7
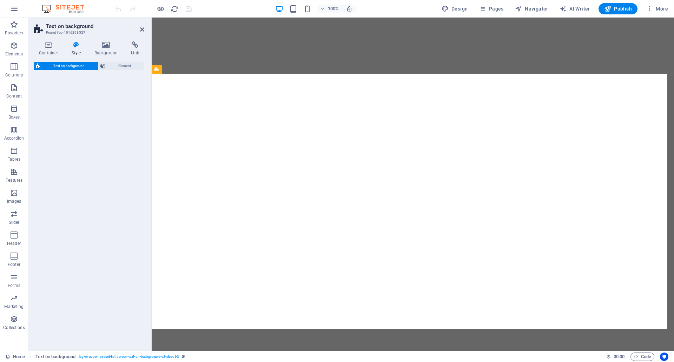
select select "%"
select select "rem"
select select "px"
select select "preset-fullscreen-text-on-background-v2-about-3"
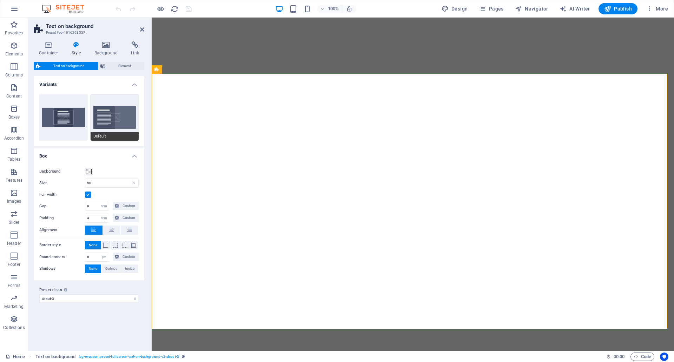
click at [112, 115] on button "Default" at bounding box center [115, 117] width 48 height 46
click at [106, 41] on div "Container Style Background Link Size Height Default px rem % vh vw Min. height …" at bounding box center [89, 193] width 122 height 315
click at [107, 44] on icon at bounding box center [106, 44] width 34 height 7
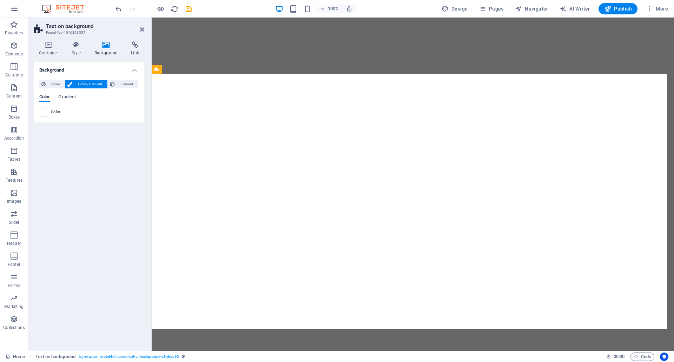
click at [67, 94] on div "Color Gradient Color" at bounding box center [88, 103] width 99 height 28
click at [69, 96] on span "Gradient" at bounding box center [67, 98] width 18 height 10
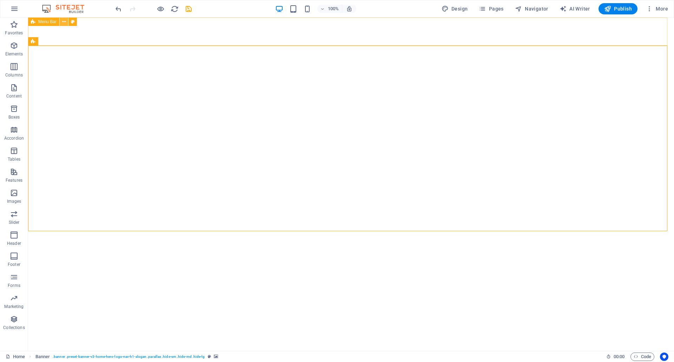
click at [64, 22] on icon at bounding box center [64, 21] width 4 height 7
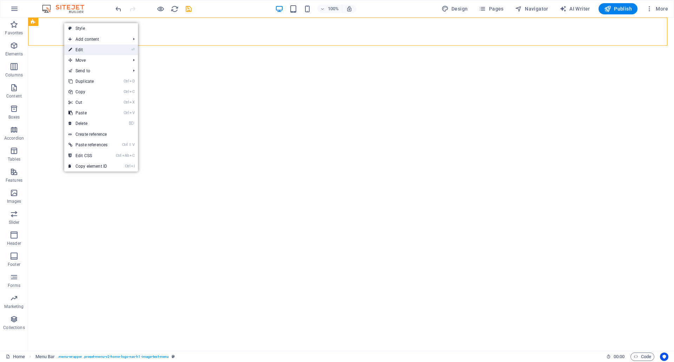
click at [98, 49] on link "⏎ Edit" at bounding box center [87, 50] width 47 height 11
select select "header"
